Goal: Information Seeking & Learning: Learn about a topic

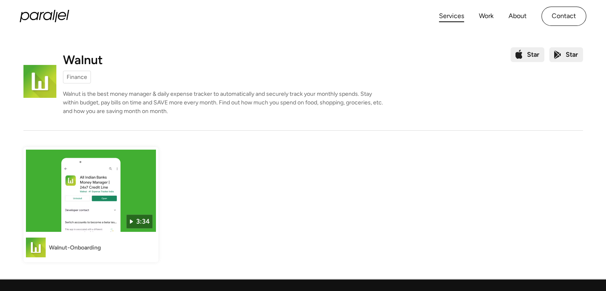
click at [456, 19] on link "Services" at bounding box center [451, 16] width 25 height 12
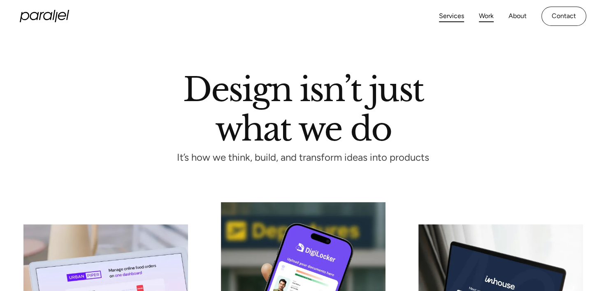
click at [486, 16] on link "Work" at bounding box center [486, 16] width 15 height 12
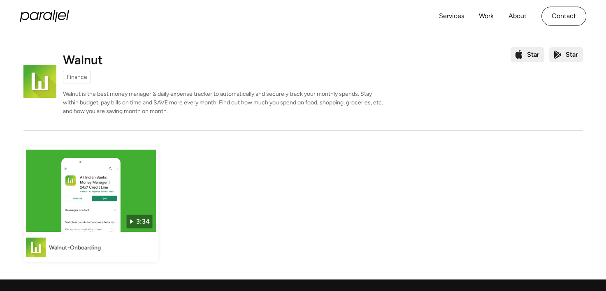
click at [73, 76] on div "Finance" at bounding box center [77, 77] width 21 height 9
click at [42, 77] on img at bounding box center [39, 81] width 33 height 33
click at [82, 79] on div "Finance" at bounding box center [77, 77] width 21 height 9
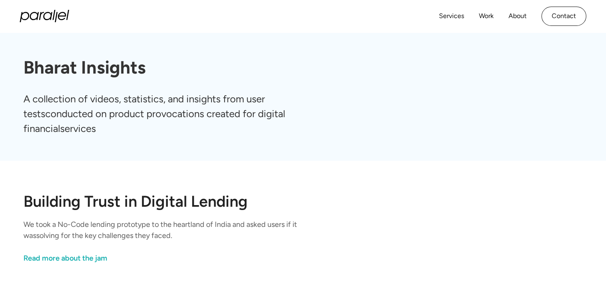
scroll to position [96, 0]
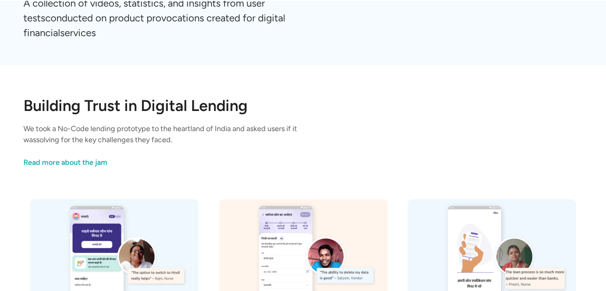
click at [99, 165] on div "Read more about the jam" at bounding box center [65, 162] width 84 height 11
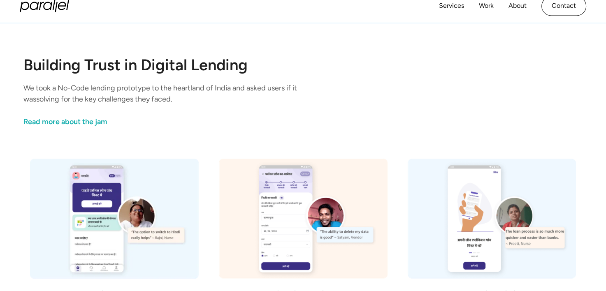
scroll to position [0, 0]
